Goal: Task Accomplishment & Management: Use online tool/utility

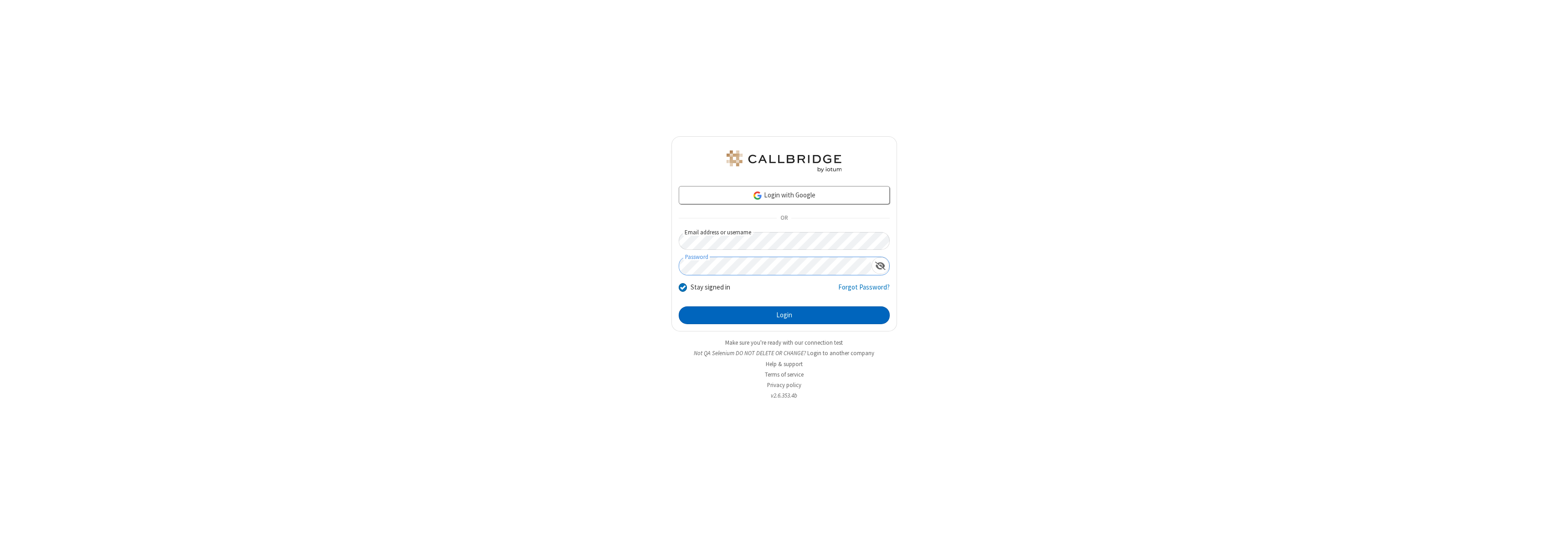
click at [784, 315] on button "Login" at bounding box center [784, 315] width 211 height 19
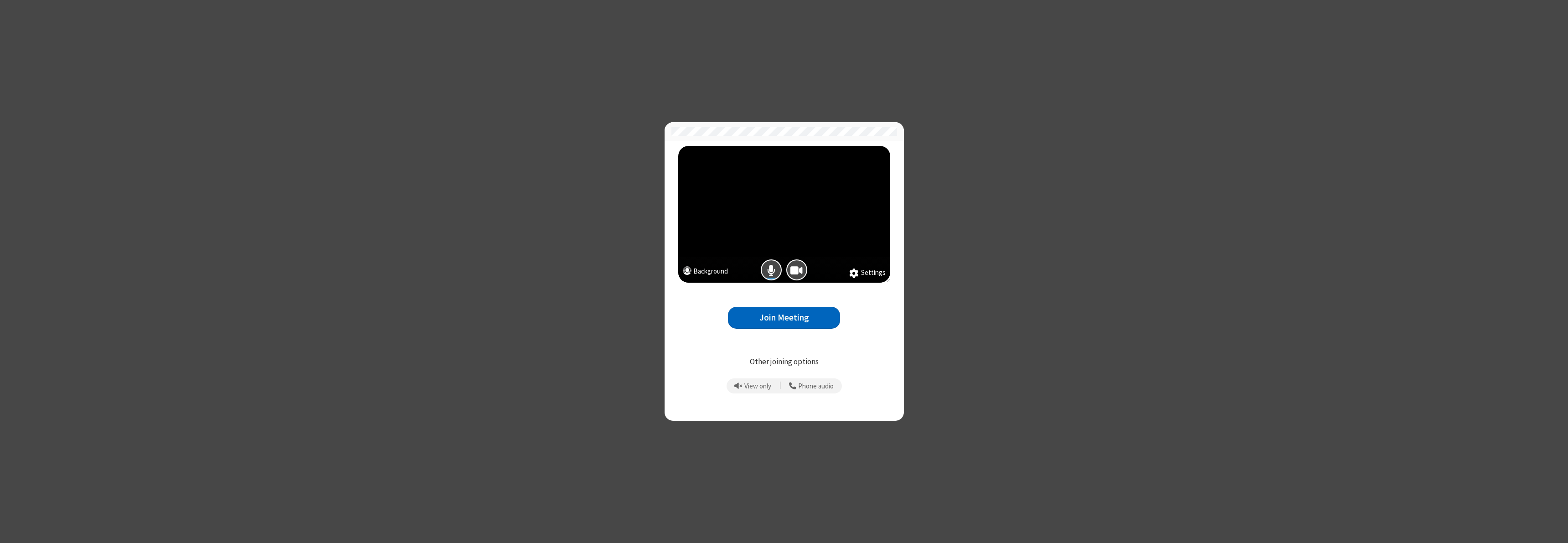
click at [784, 317] on button "Join Meeting" at bounding box center [784, 318] width 112 height 22
